Goal: Information Seeking & Learning: Learn about a topic

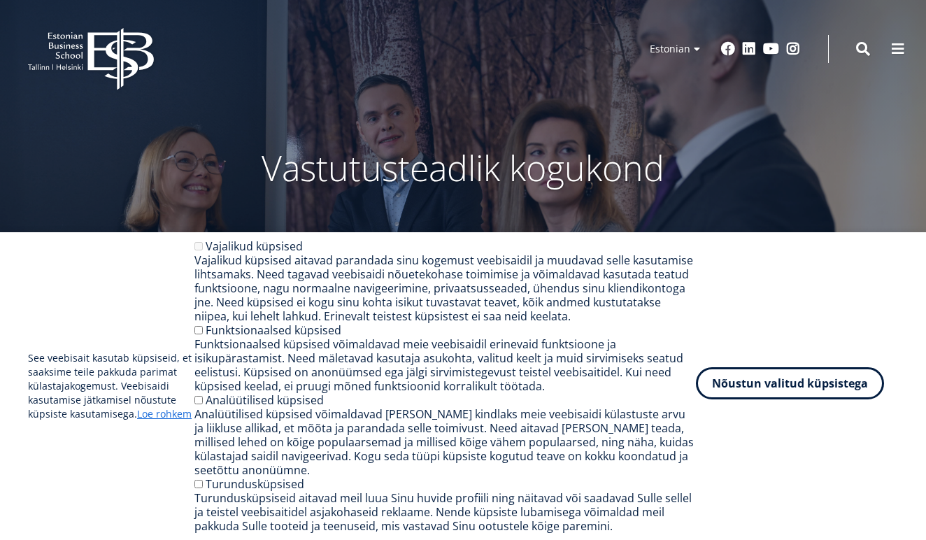
click at [755, 389] on button "Nõustun valitud küpsistega" at bounding box center [790, 383] width 188 height 32
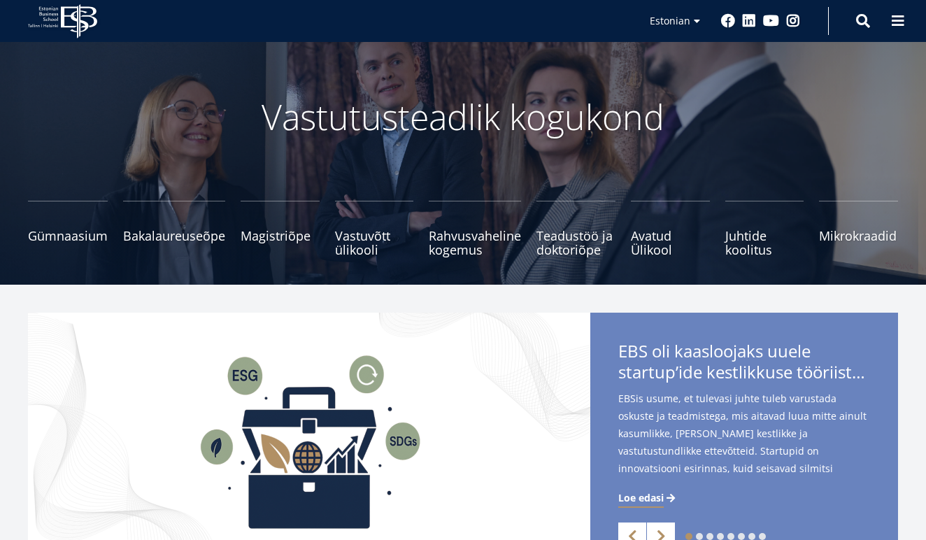
scroll to position [55, 0]
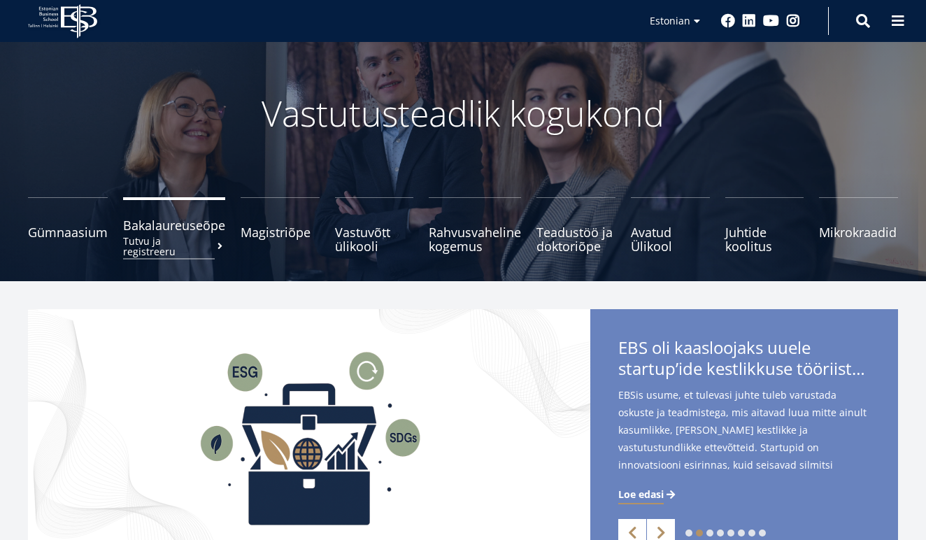
click at [183, 234] on link "Bakalaureuseõpe Tutvu ja registreeru" at bounding box center [174, 225] width 102 height 56
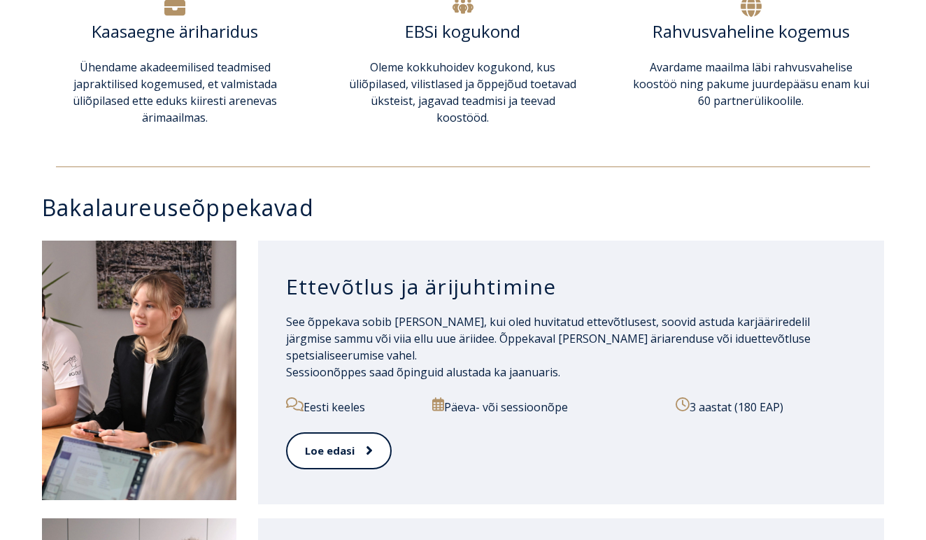
scroll to position [535, 0]
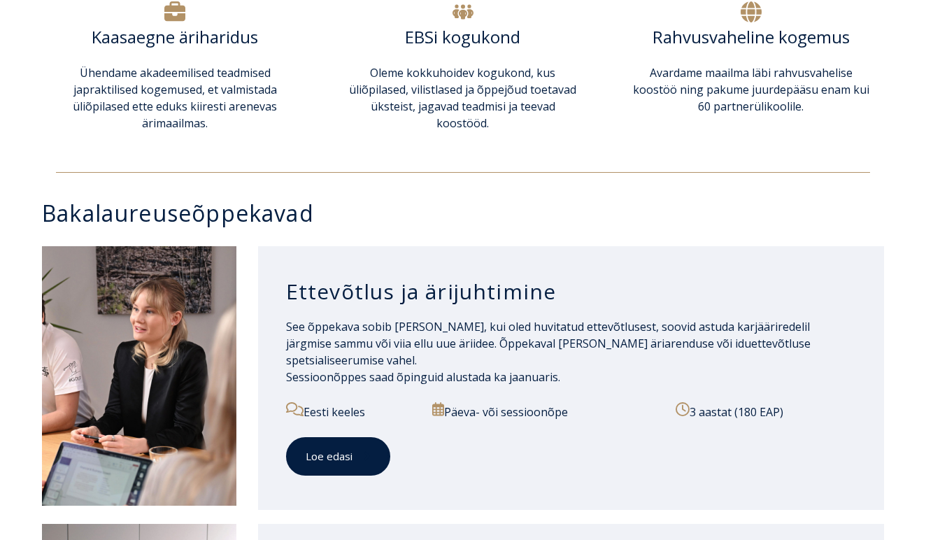
click at [330, 459] on link "Loe edasi" at bounding box center [338, 456] width 104 height 38
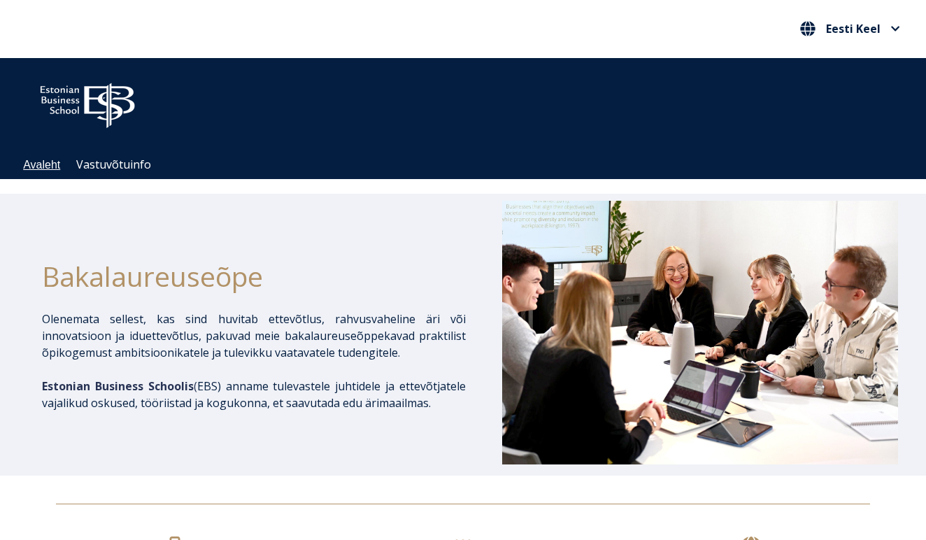
click at [53, 169] on link "Avaleht" at bounding box center [41, 165] width 37 height 12
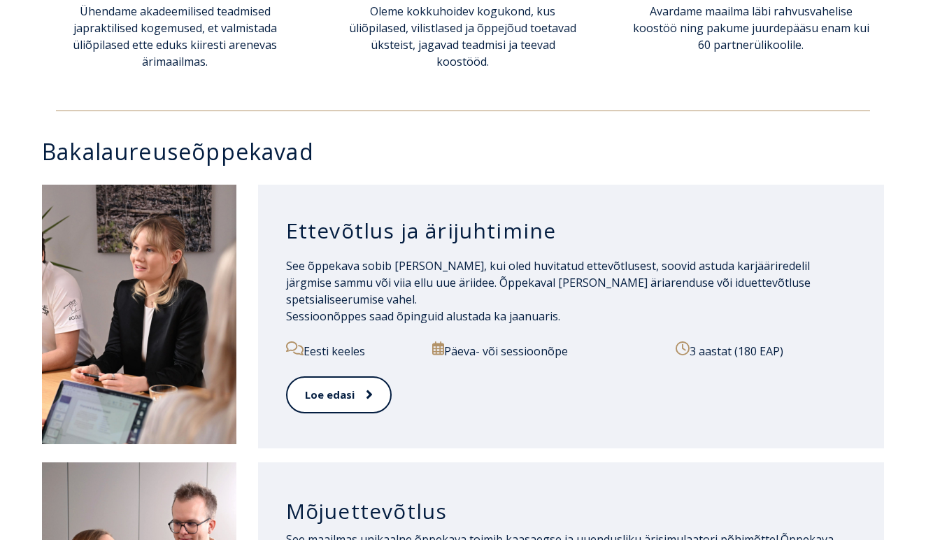
scroll to position [603, 0]
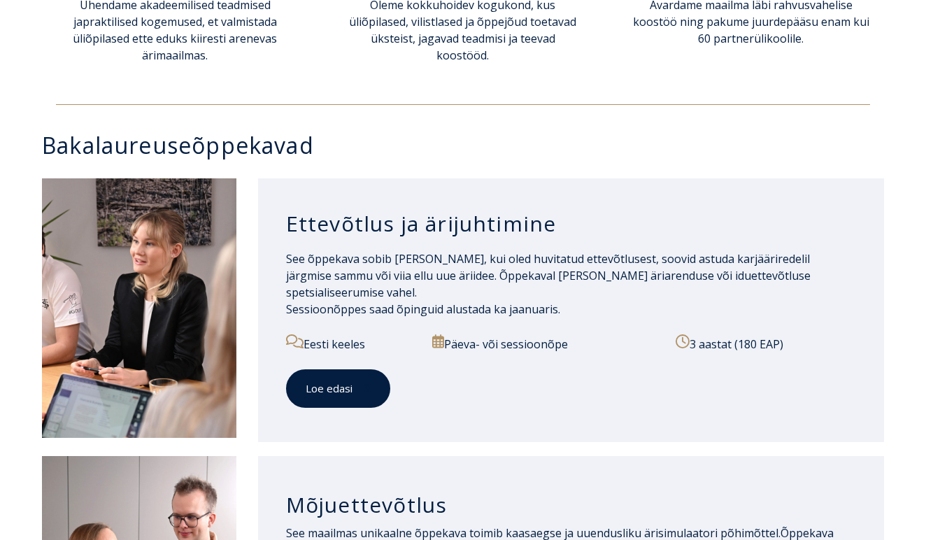
click at [344, 379] on link "Loe edasi" at bounding box center [338, 388] width 104 height 38
